Goal: Task Accomplishment & Management: Manage account settings

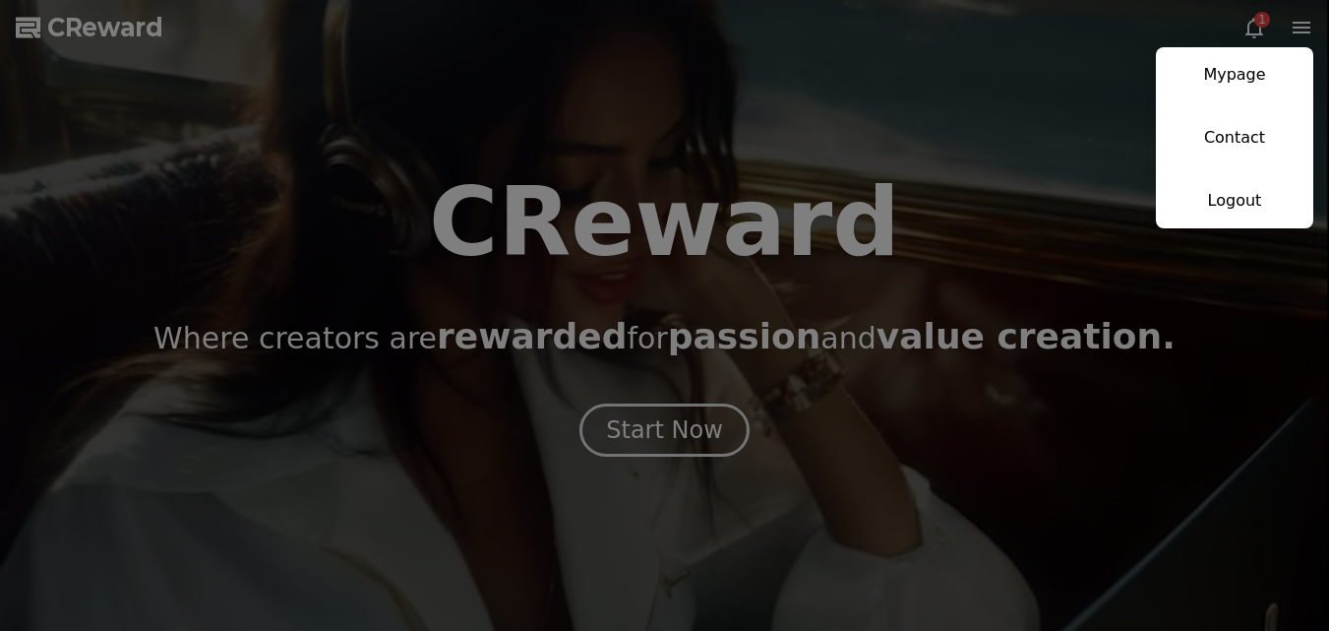
click at [1252, 84] on link "Mypage" at bounding box center [1234, 74] width 157 height 55
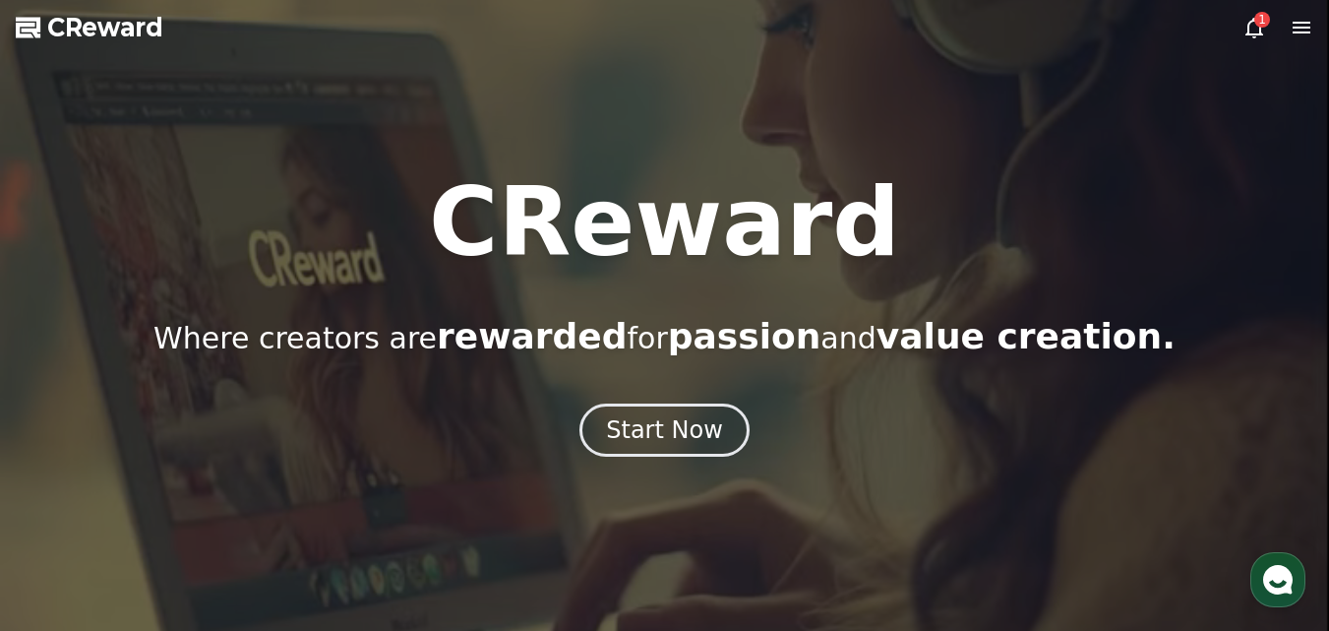
select select "**********"
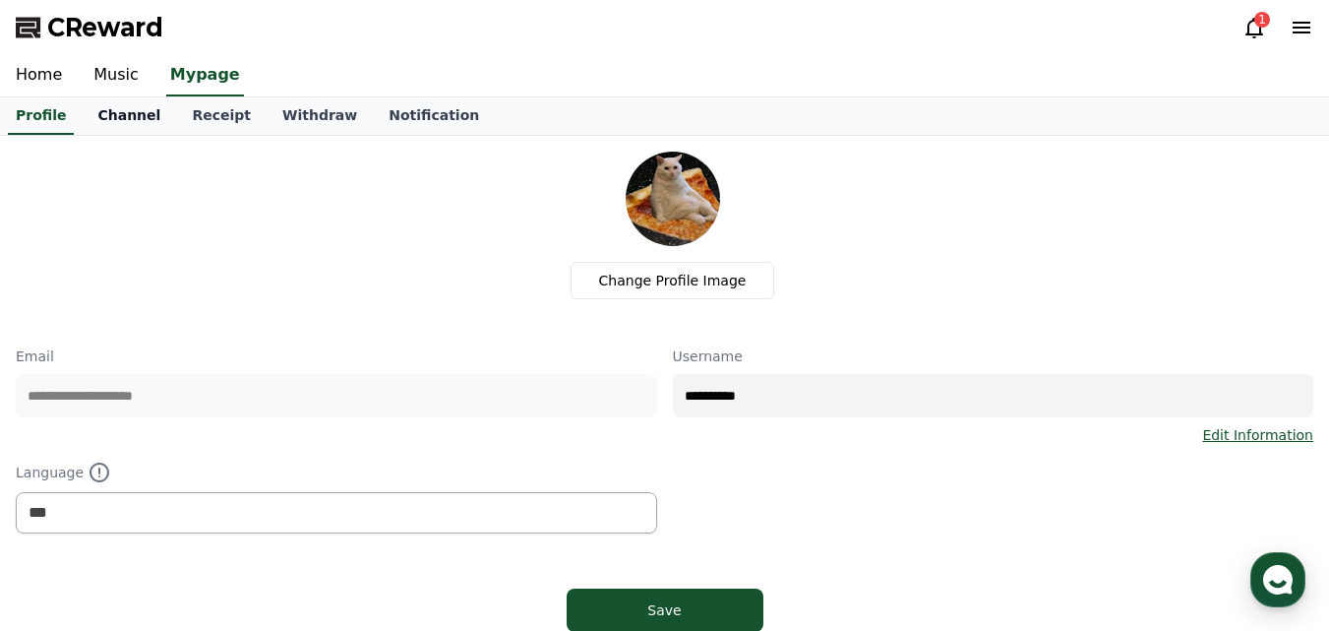
click at [148, 113] on link "Channel" at bounding box center [129, 115] width 94 height 37
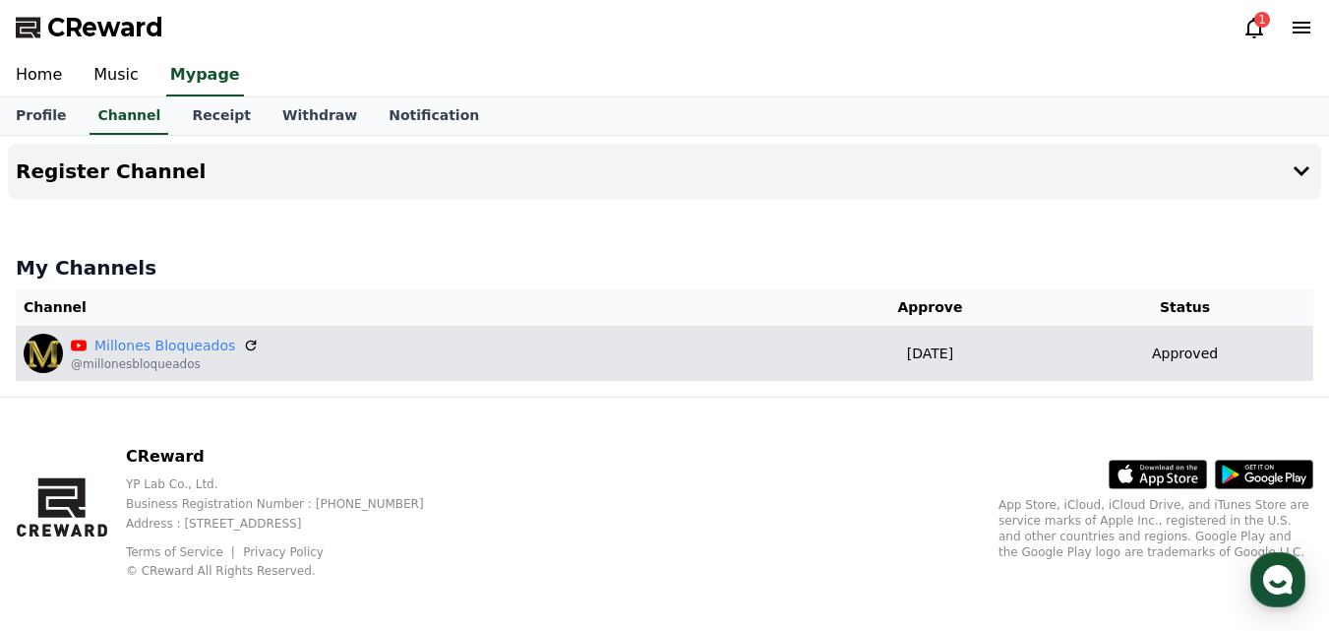
click at [1219, 364] on td "Approved" at bounding box center [1185, 353] width 257 height 55
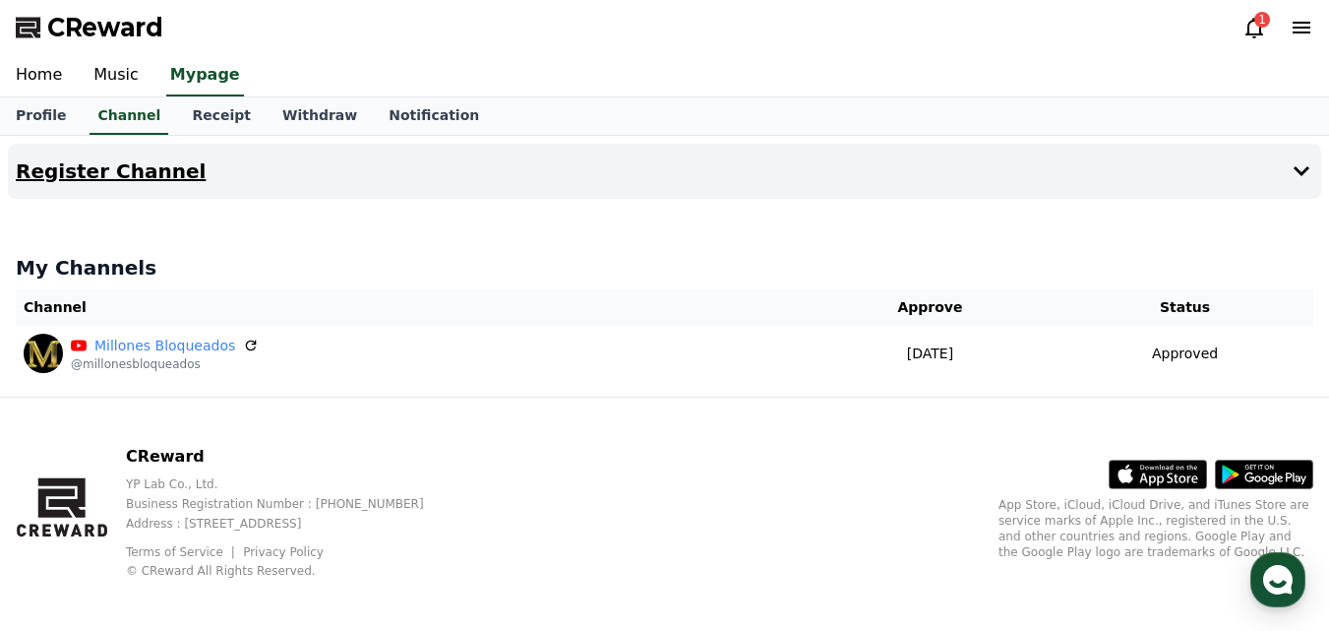
click at [1285, 182] on button "Register Channel" at bounding box center [665, 171] width 1314 height 55
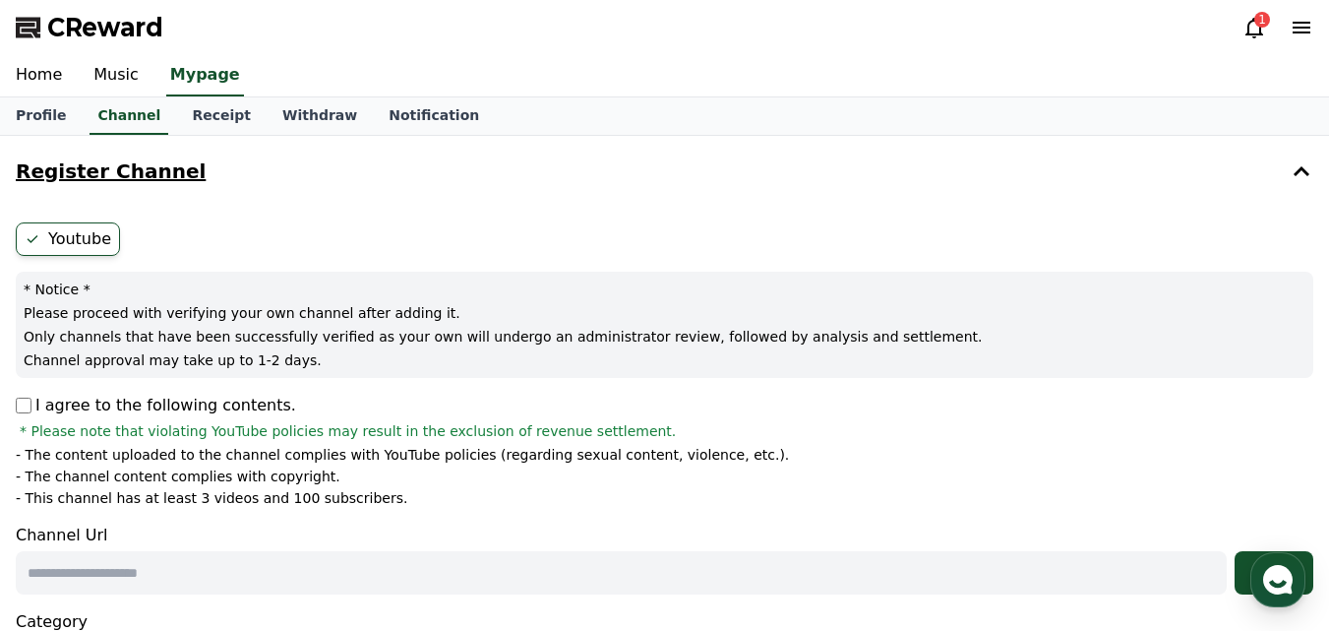
click at [1285, 182] on button "Register Channel" at bounding box center [665, 171] width 1314 height 55
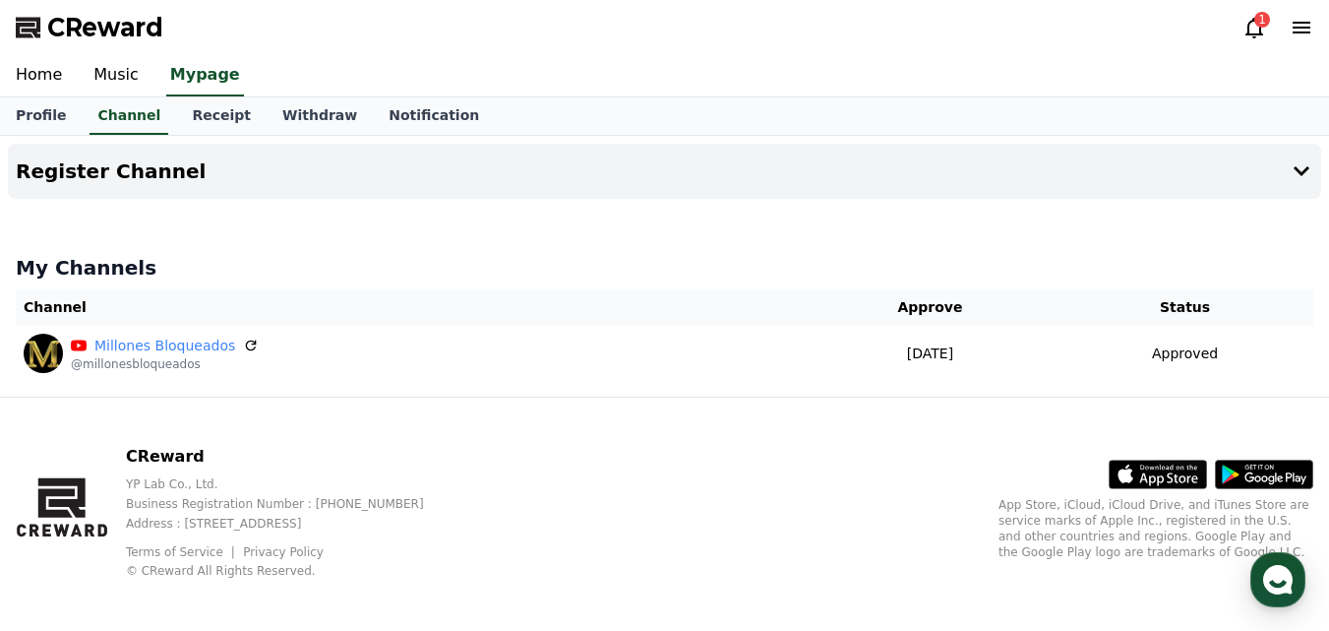
click at [1260, 15] on div "1" at bounding box center [1263, 20] width 16 height 16
click at [1257, 31] on icon at bounding box center [1255, 28] width 24 height 24
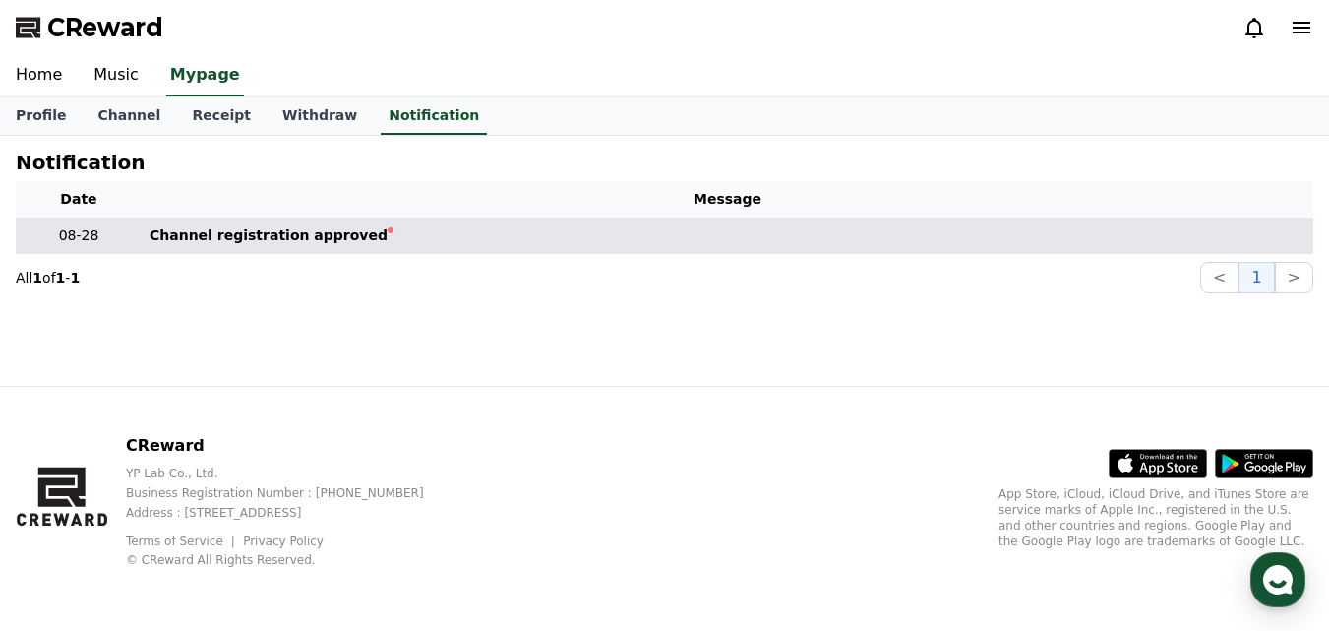
click at [420, 247] on td "Channel registration approved" at bounding box center [728, 235] width 1172 height 36
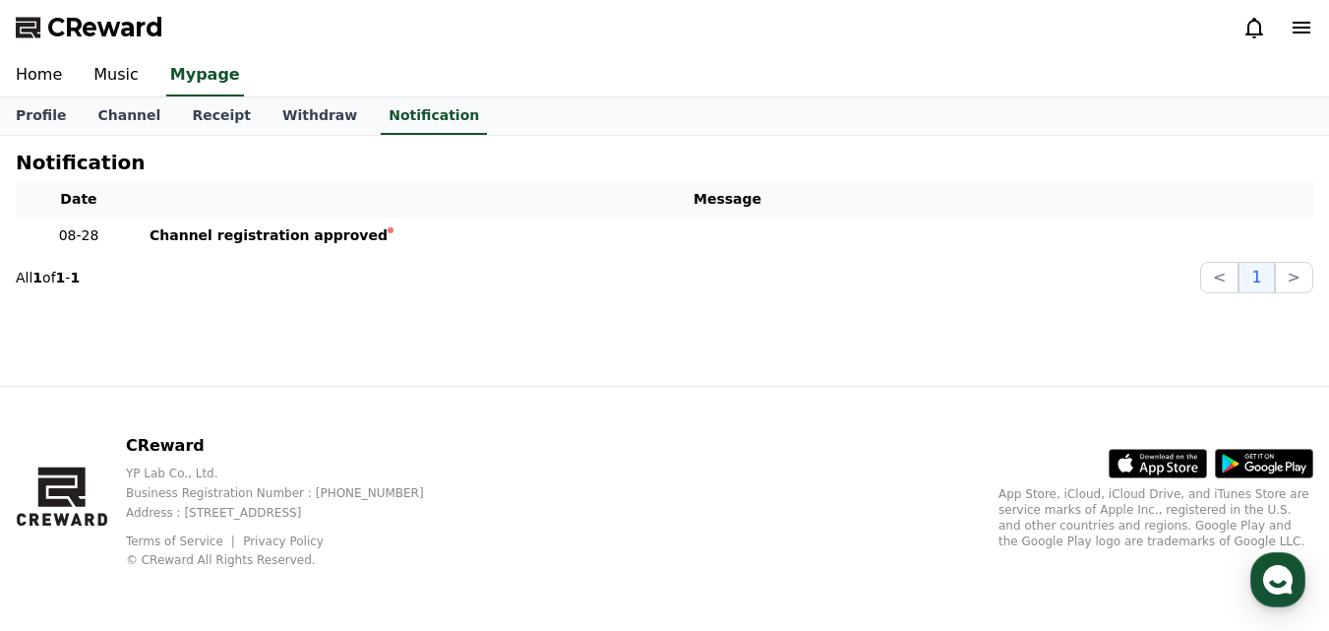
click at [282, 207] on th "Message" at bounding box center [728, 199] width 1172 height 36
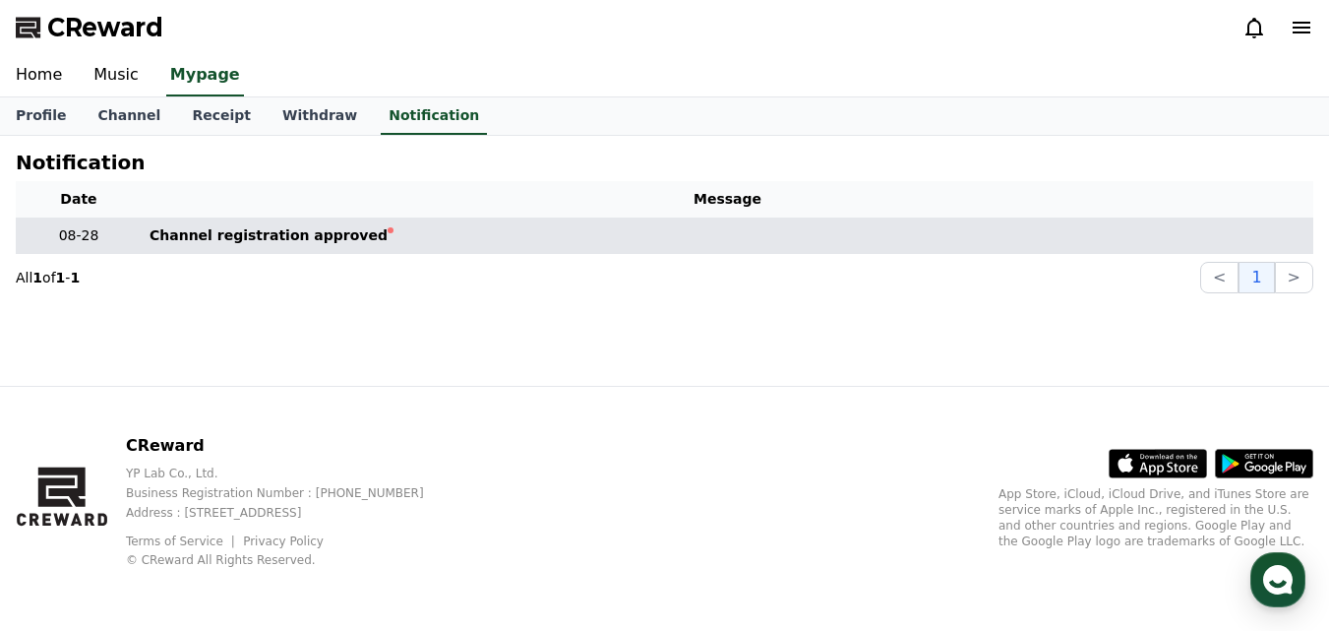
click at [328, 238] on div "Channel registration approved" at bounding box center [269, 235] width 238 height 21
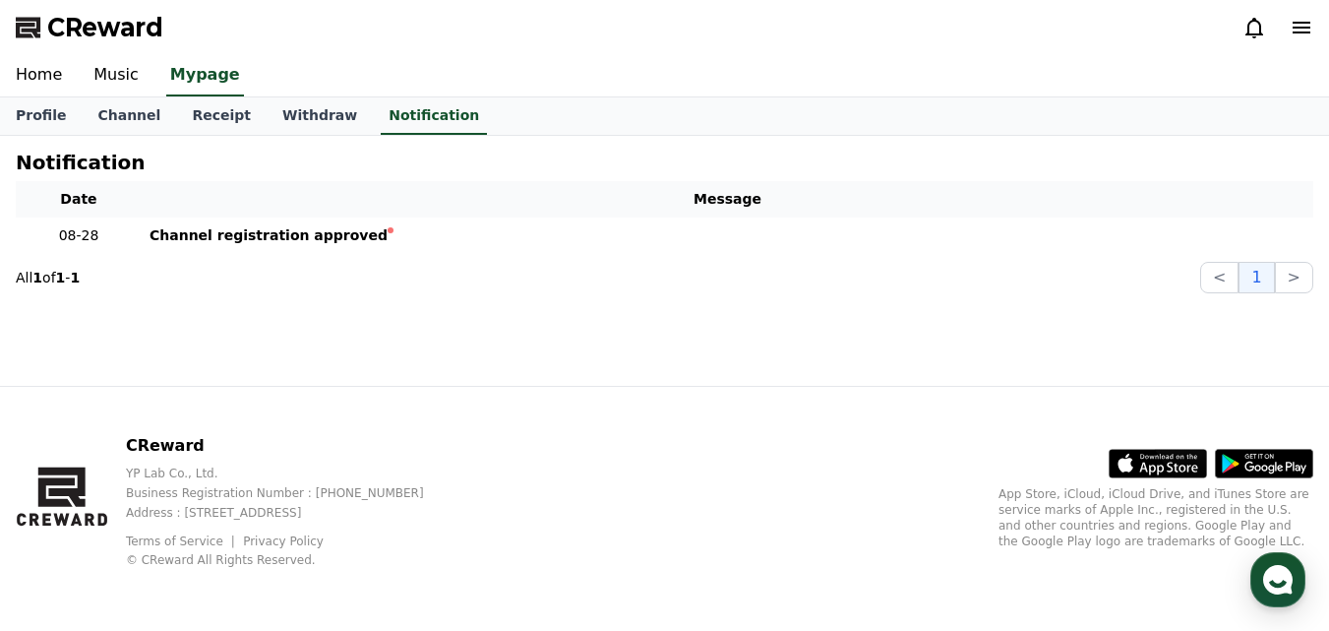
drag, startPoint x: 408, startPoint y: 214, endPoint x: 484, endPoint y: 182, distance: 82.1
click at [444, 213] on th "Message" at bounding box center [728, 199] width 1172 height 36
click at [67, 108] on link "Profile" at bounding box center [41, 115] width 82 height 37
select select "**********"
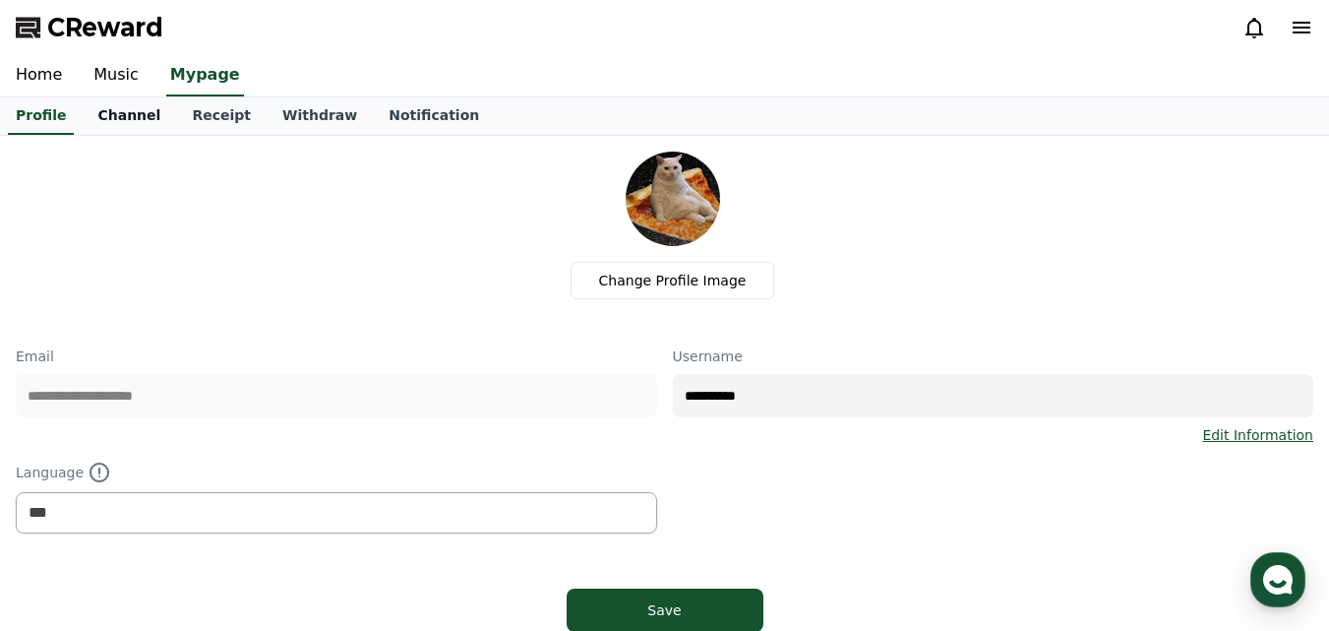
click at [115, 116] on link "Channel" at bounding box center [129, 115] width 94 height 37
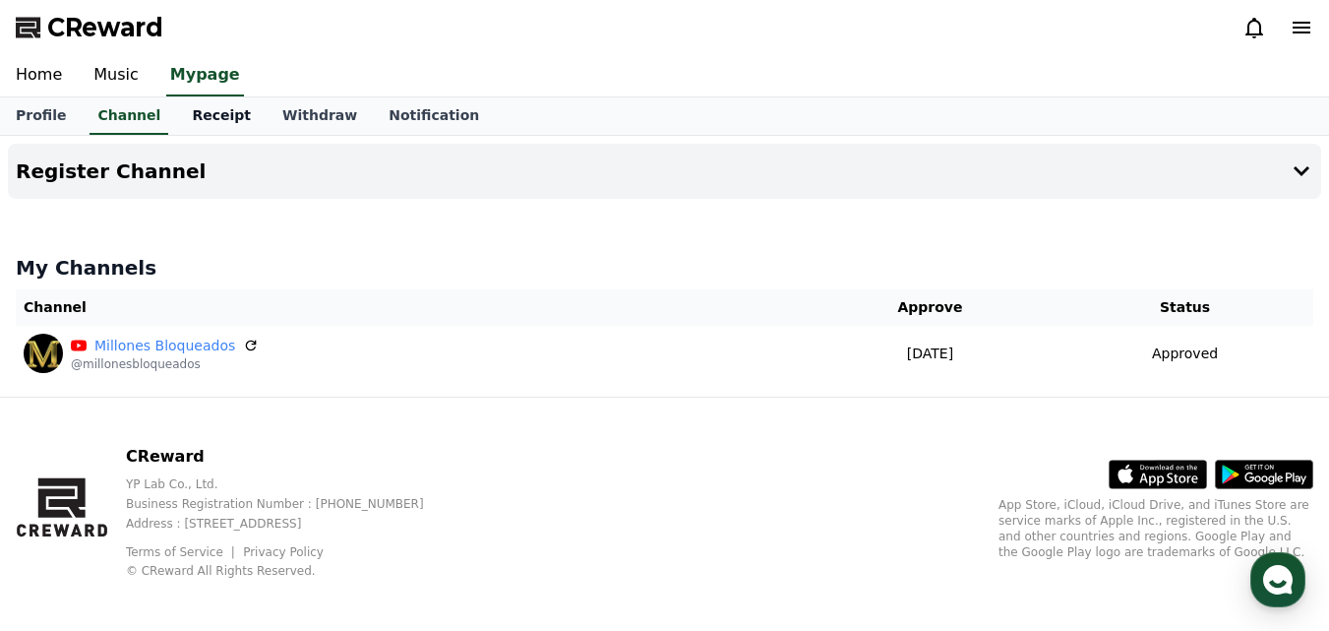
click at [225, 117] on link "Receipt" at bounding box center [221, 115] width 91 height 37
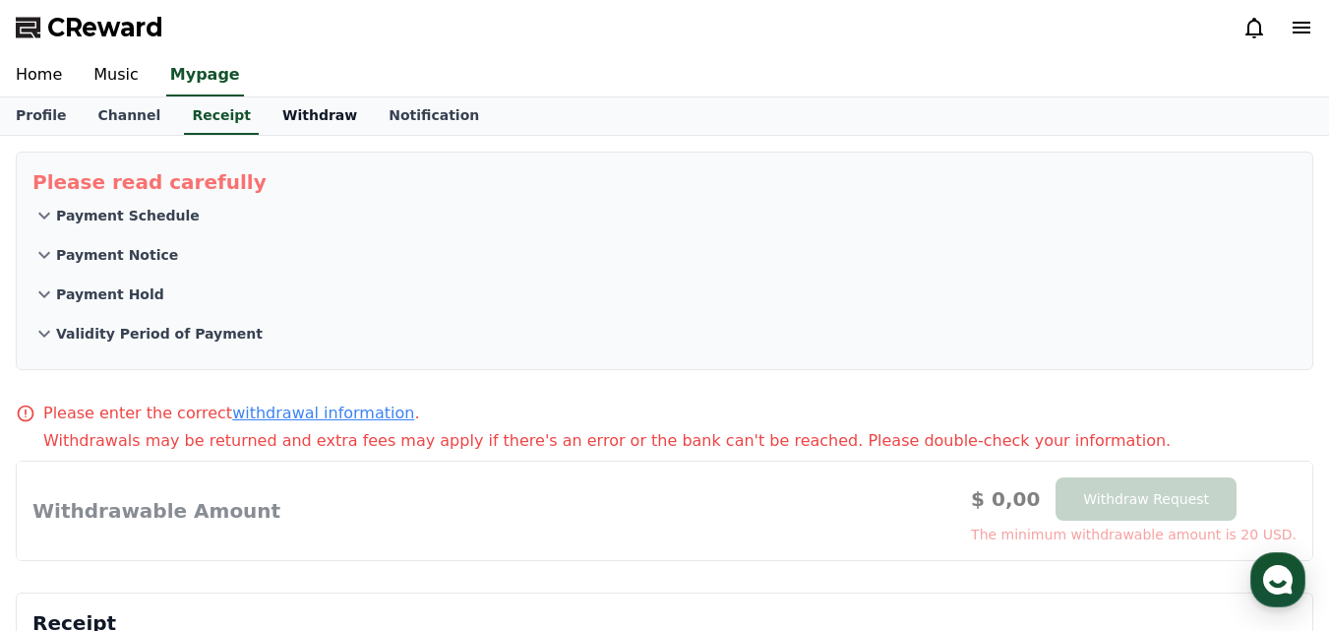
click at [281, 118] on link "Withdraw" at bounding box center [320, 115] width 106 height 37
click at [35, 139] on div "Please read carefully Payment Schedule Payment Notice Payment Hold Validity Per…" at bounding box center [664, 428] width 1329 height 585
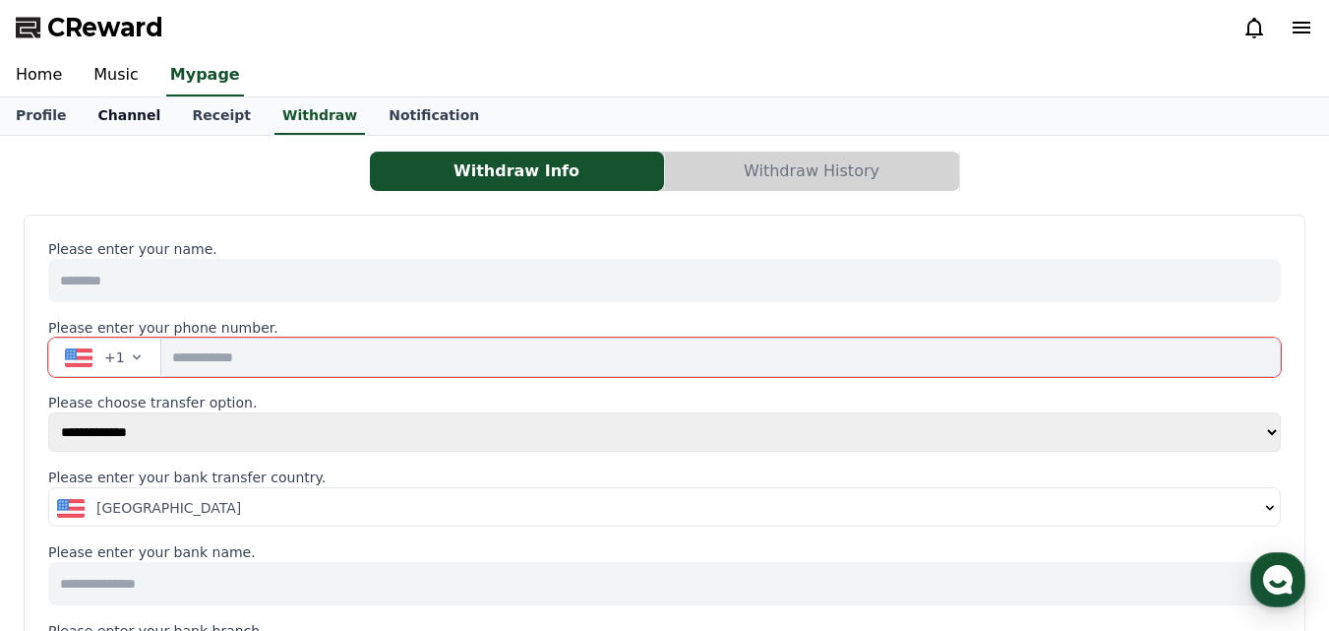
click at [76, 124] on div "Profile Channel Receipt Withdraw Notification" at bounding box center [664, 115] width 1329 height 37
click at [123, 94] on link "Music" at bounding box center [116, 75] width 77 height 41
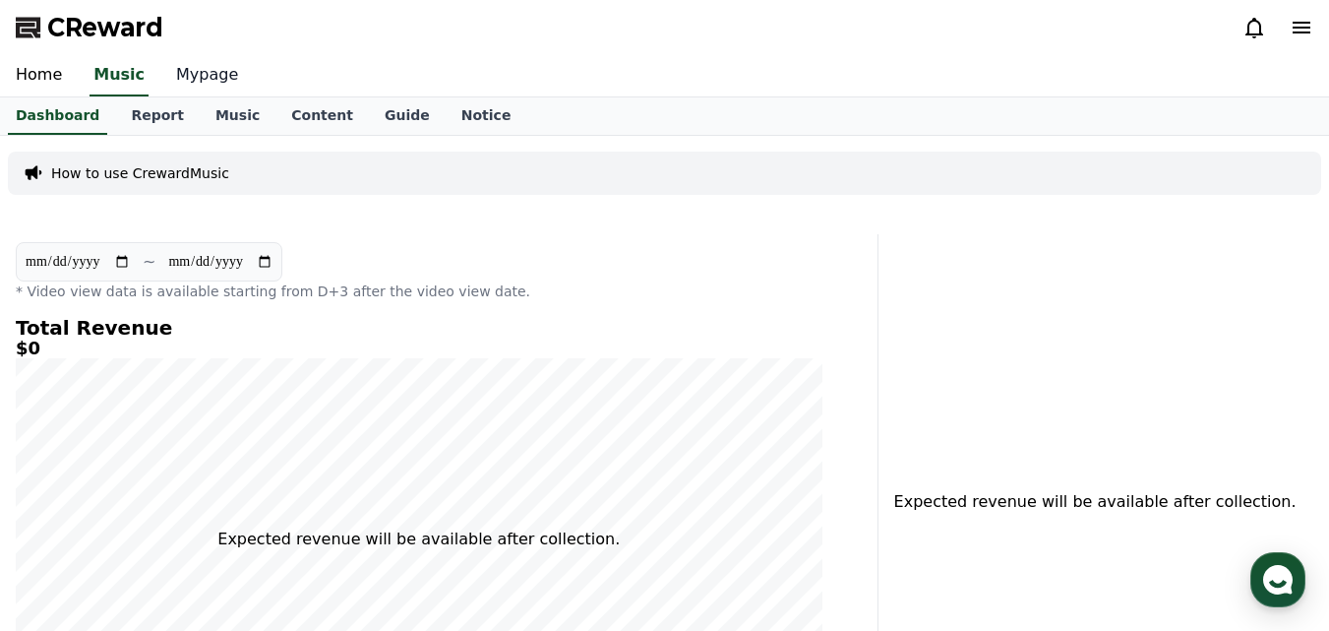
click at [222, 85] on link "Mypage" at bounding box center [206, 75] width 93 height 41
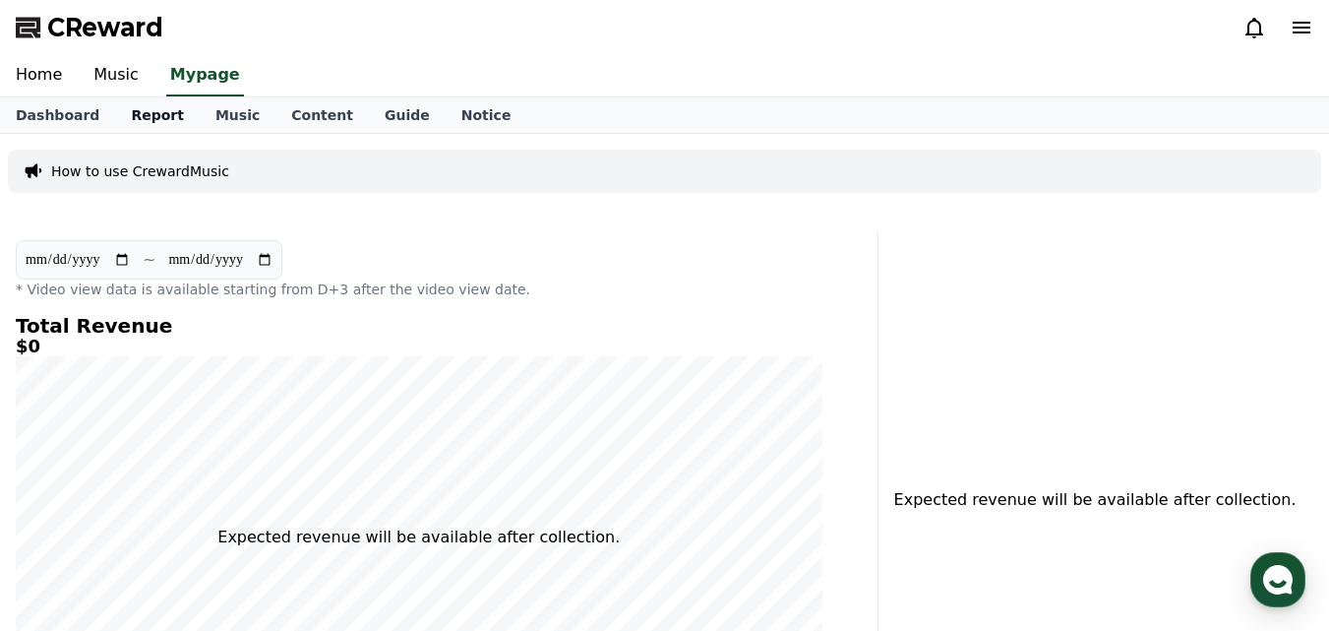
select select "**********"
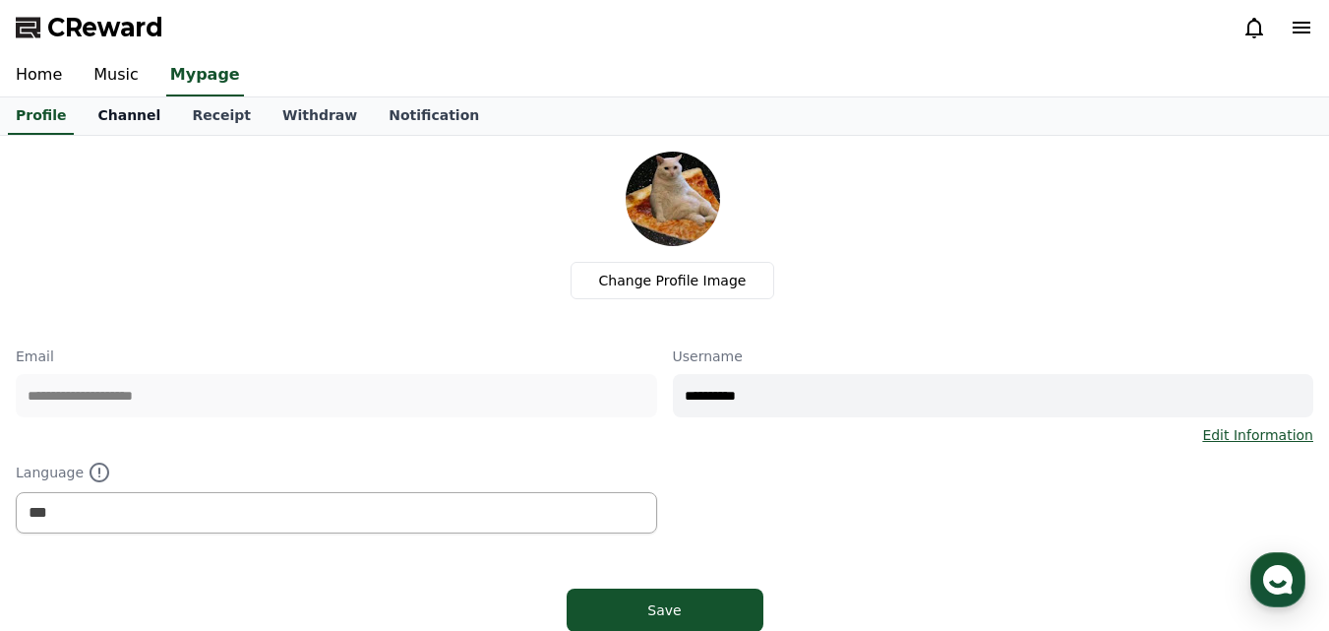
click at [127, 130] on link "Channel" at bounding box center [129, 115] width 94 height 37
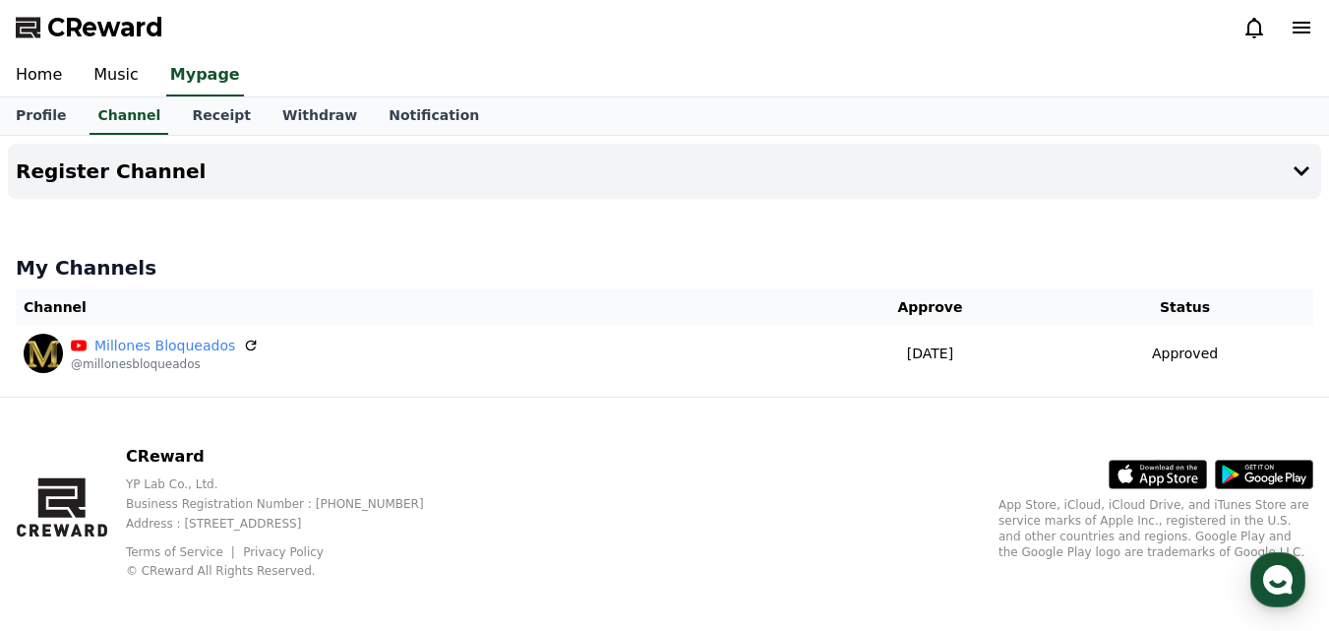
click at [236, 88] on div "Home Music Mypage" at bounding box center [664, 75] width 1329 height 41
click at [272, 115] on link "Withdraw" at bounding box center [320, 115] width 106 height 37
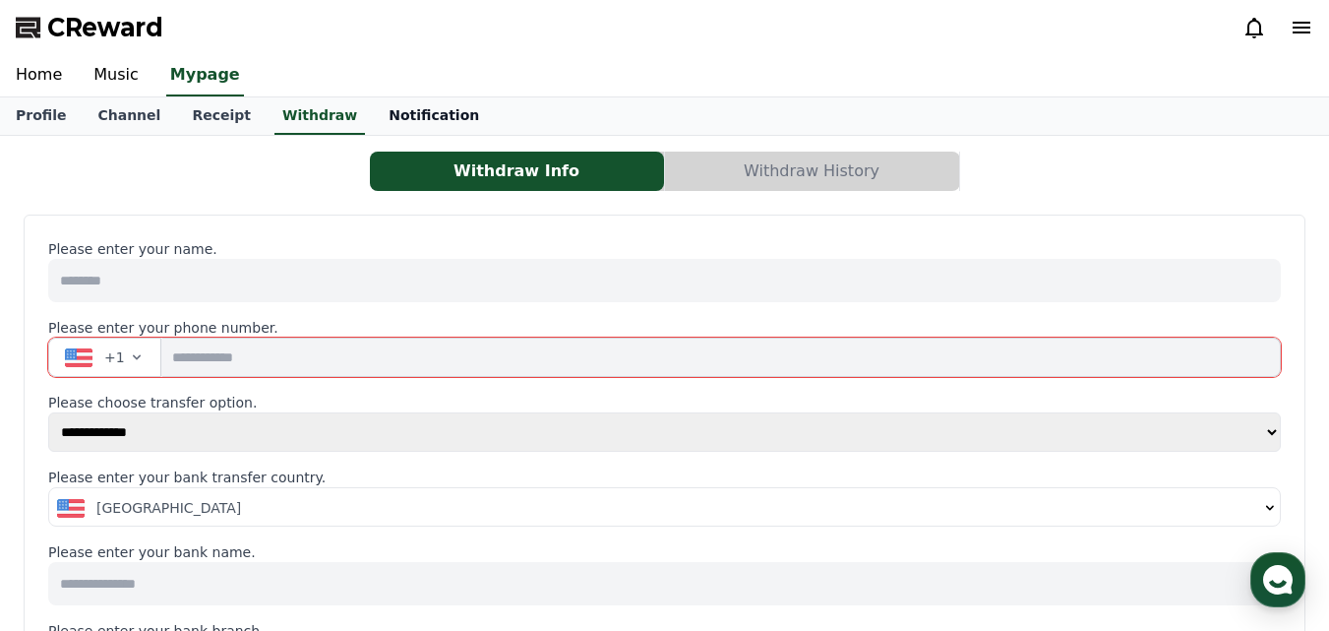
click at [377, 114] on link "Notification" at bounding box center [434, 115] width 122 height 37
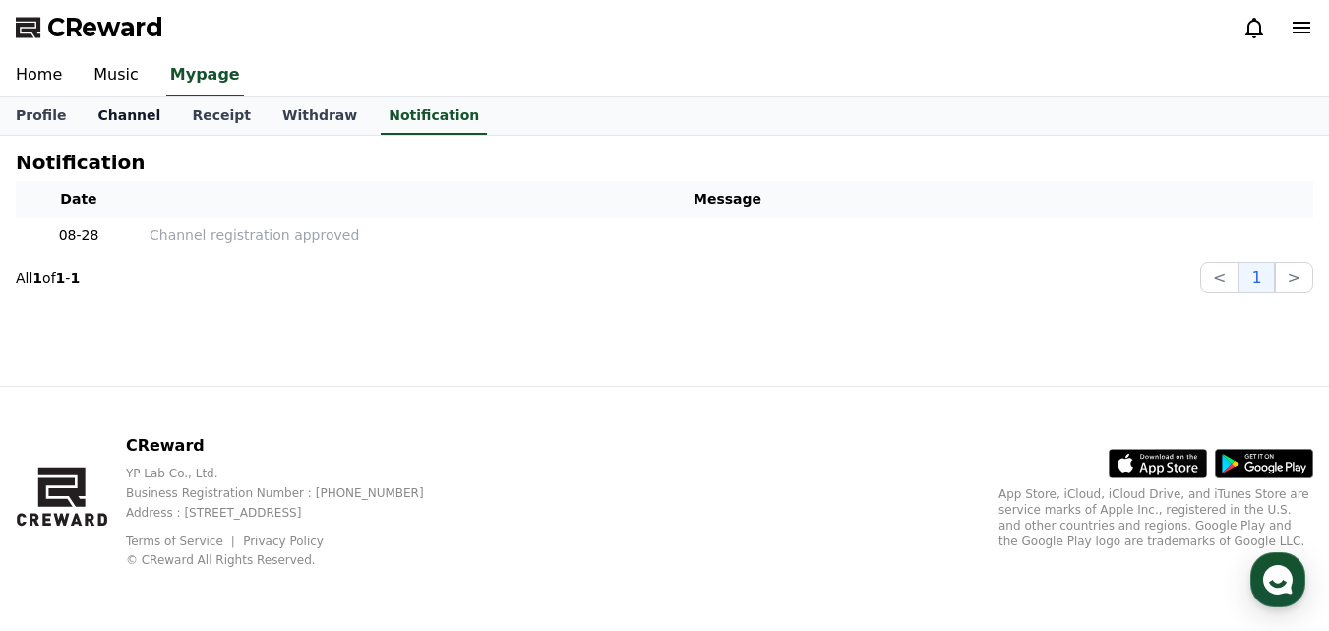
click at [126, 127] on link "Channel" at bounding box center [129, 115] width 94 height 37
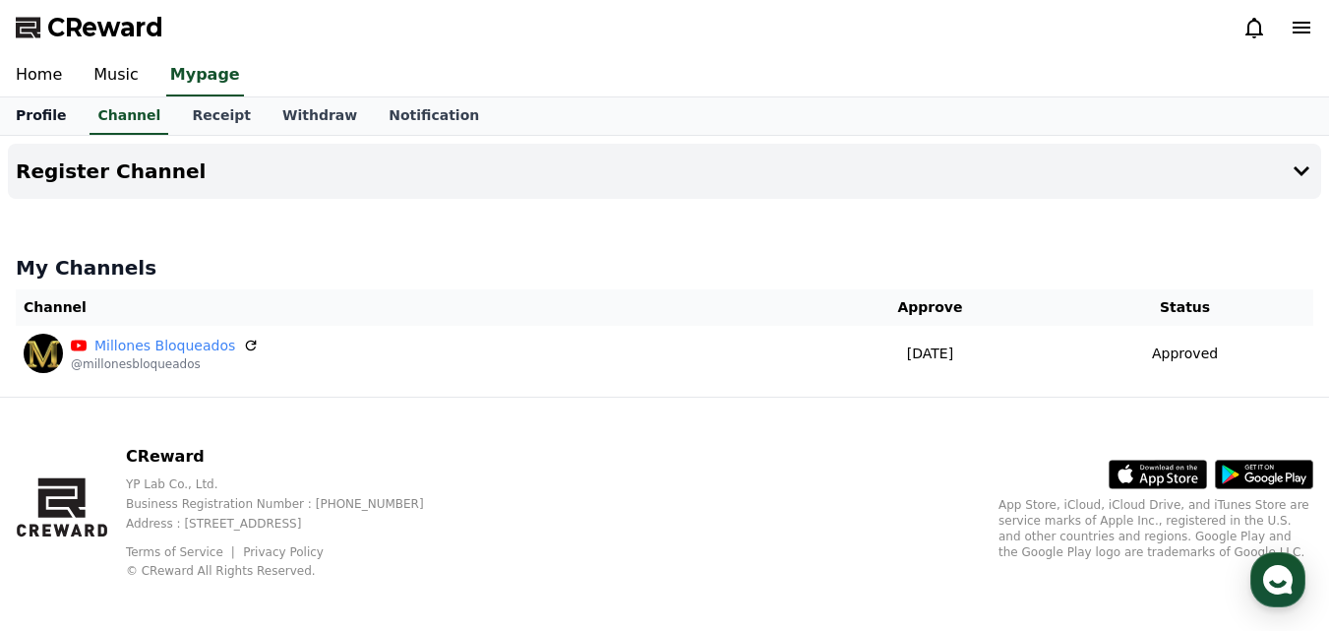
click at [42, 116] on link "Profile" at bounding box center [41, 115] width 82 height 37
select select "**********"
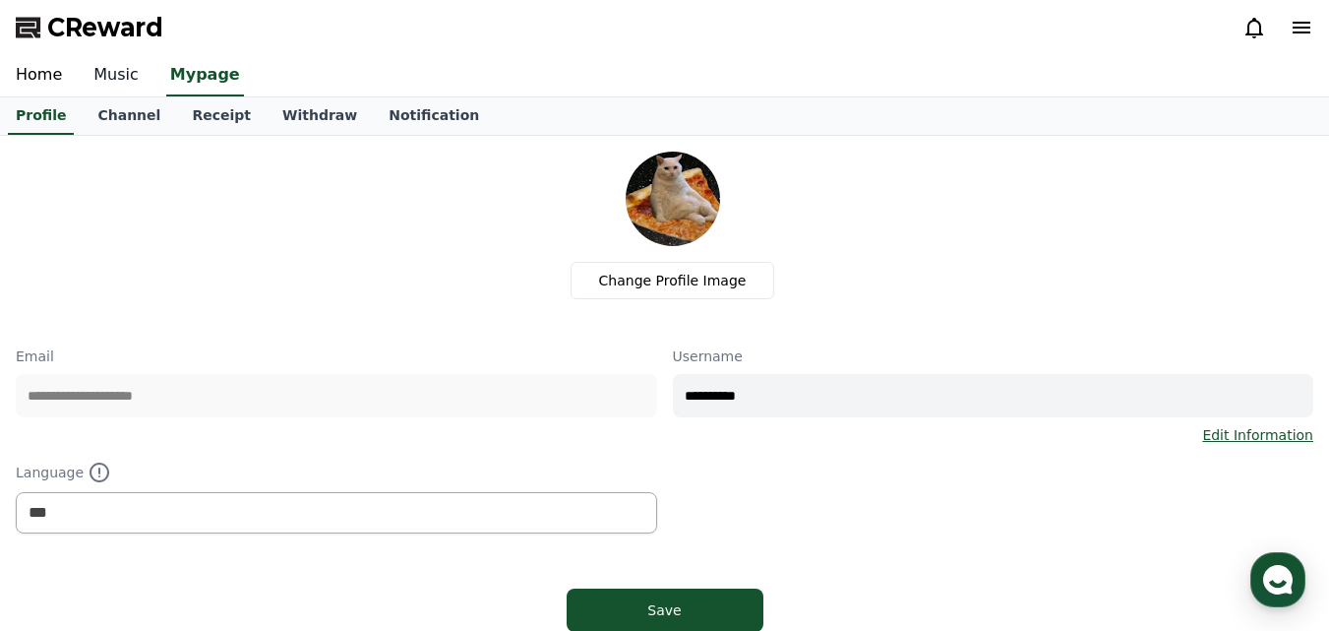
click at [89, 73] on link "Music" at bounding box center [116, 75] width 77 height 41
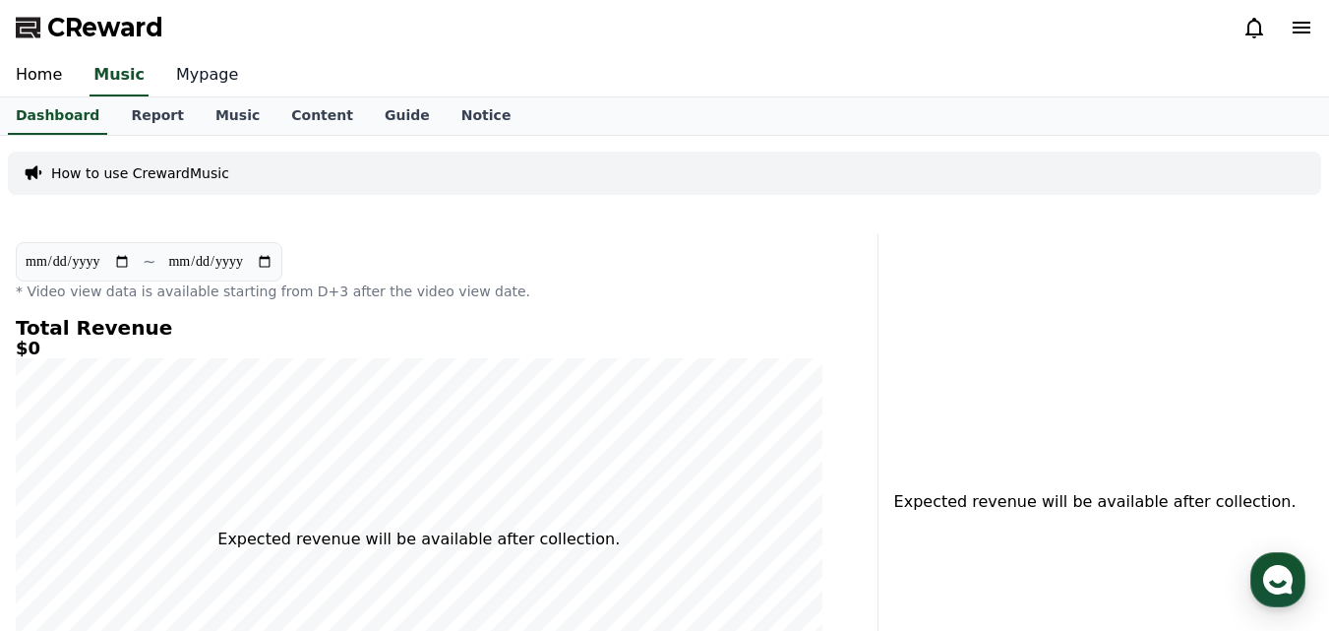
click at [193, 65] on link "Mypage" at bounding box center [206, 75] width 93 height 41
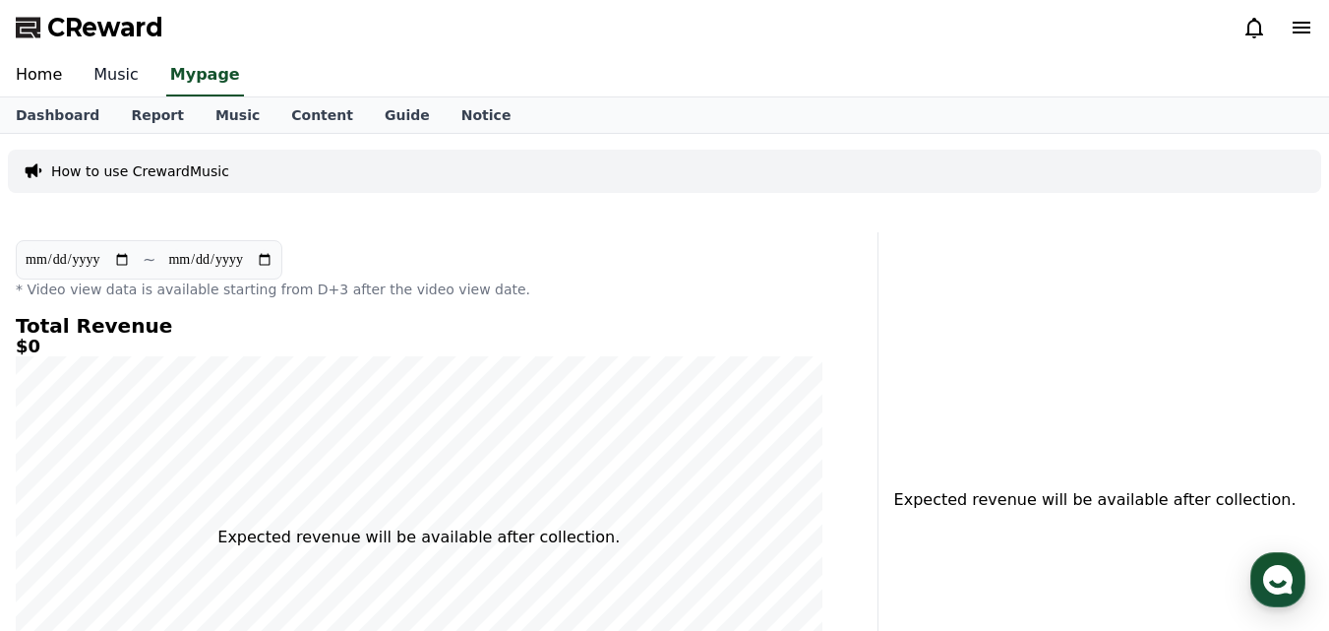
select select "**********"
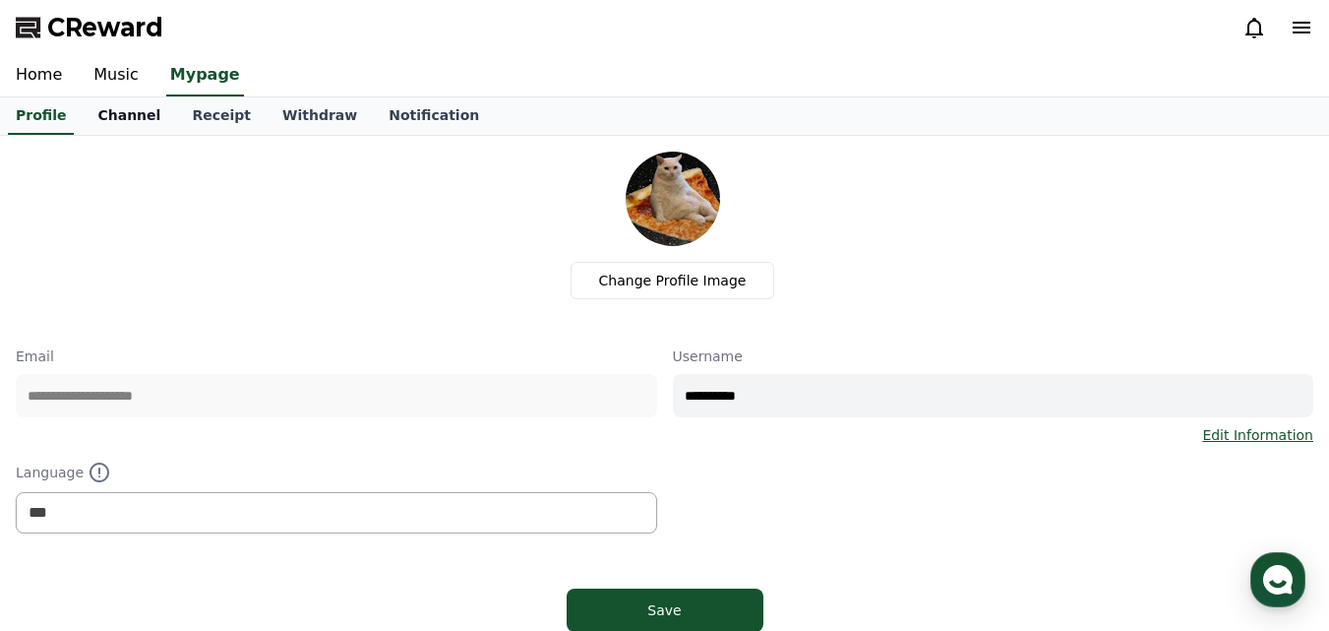
click at [112, 112] on link "Channel" at bounding box center [129, 115] width 94 height 37
